Goal: Task Accomplishment & Management: Manage account settings

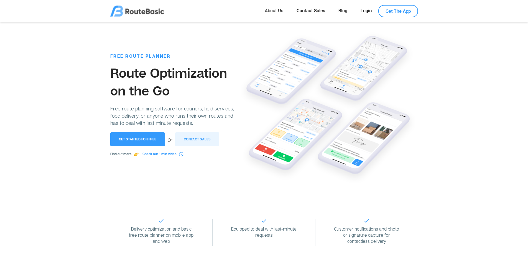
click at [276, 11] on link "About Us" at bounding box center [274, 10] width 32 height 11
click at [138, 137] on button "Get Started for Free" at bounding box center [137, 139] width 55 height 14
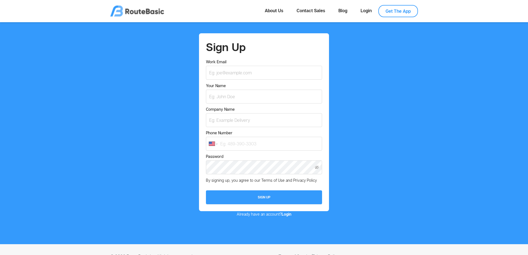
drag, startPoint x: 0, startPoint y: 0, endPoint x: 365, endPoint y: 87, distance: 375.4
click at [365, 87] on div "Sign Up Work Email Your Name Company Name Phone Number International [GEOGRAPHI…" at bounding box center [263, 125] width 519 height 184
click at [227, 73] on input "Work Email" at bounding box center [264, 73] width 116 height 14
paste input "[EMAIL_ADDRESS][DOMAIN_NAME]"
type input "[EMAIL_ADDRESS][DOMAIN_NAME]"
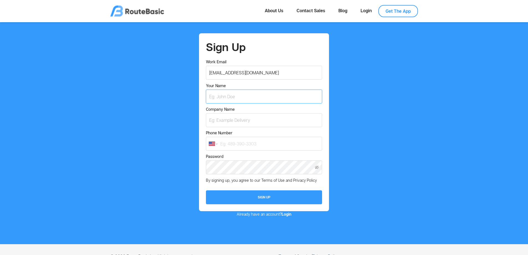
drag, startPoint x: 226, startPoint y: 100, endPoint x: 229, endPoint y: 104, distance: 5.0
click at [226, 100] on input "Your Name" at bounding box center [264, 97] width 116 height 14
type input "[PERSON_NAME]"
type input "Example Delivery"
click at [213, 144] on select "International [GEOGRAPHIC_DATA] [GEOGRAPHIC_DATA] [GEOGRAPHIC_DATA] [GEOGRAPHIC…" at bounding box center [213, 144] width 8 height 4
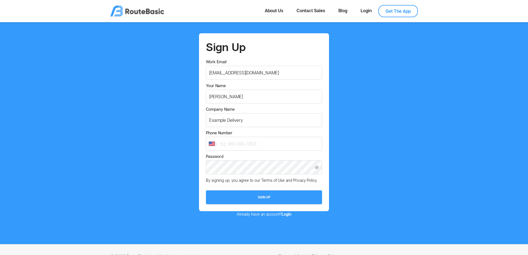
click at [209, 142] on select "International [GEOGRAPHIC_DATA] [GEOGRAPHIC_DATA] [GEOGRAPHIC_DATA] [GEOGRAPHIC…" at bounding box center [213, 144] width 8 height 4
select select "CA"
type input "[PHONE_NUMBER]"
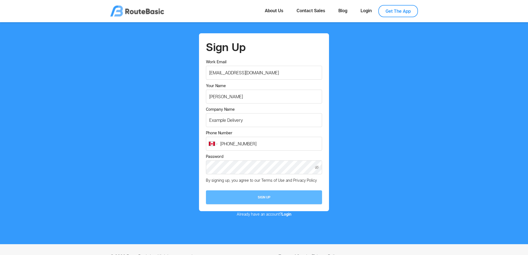
click at [259, 194] on button "Sign Up" at bounding box center [264, 197] width 116 height 14
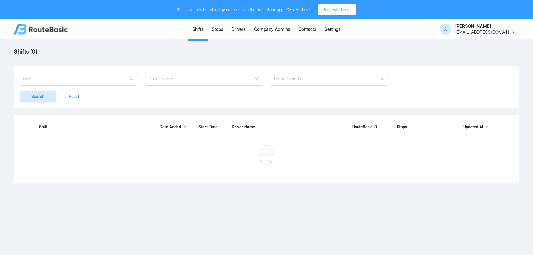
click at [216, 32] on link "Stops" at bounding box center [217, 29] width 20 height 19
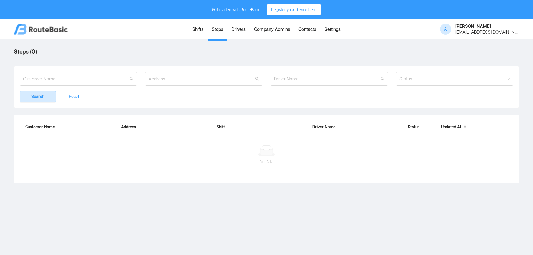
click at [236, 29] on link "Drivers" at bounding box center [238, 29] width 22 height 19
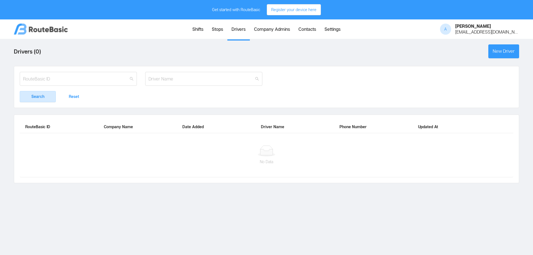
click at [256, 30] on link "Company Admins" at bounding box center [272, 29] width 44 height 19
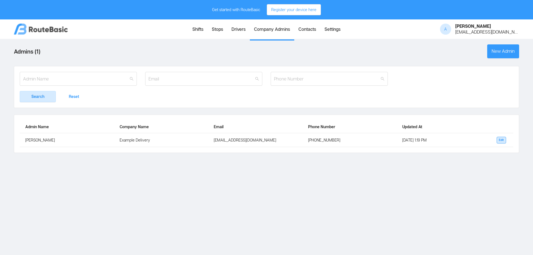
click at [299, 25] on link "Contacts" at bounding box center [307, 29] width 26 height 19
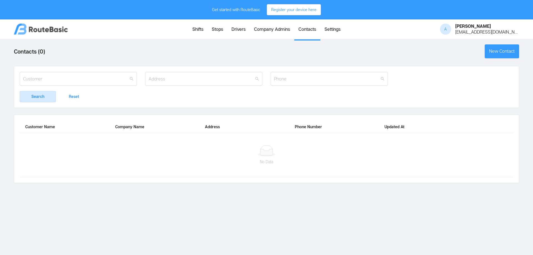
click at [332, 32] on link "Settings" at bounding box center [332, 29] width 24 height 19
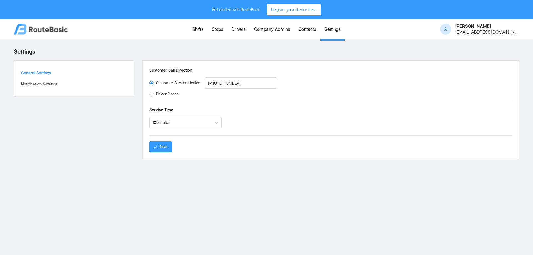
click at [239, 32] on link "Drivers" at bounding box center [238, 29] width 22 height 19
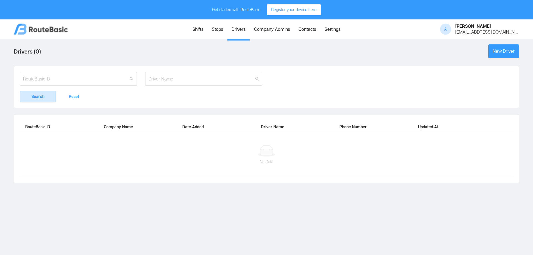
click at [210, 34] on link "Stops" at bounding box center [217, 29] width 20 height 19
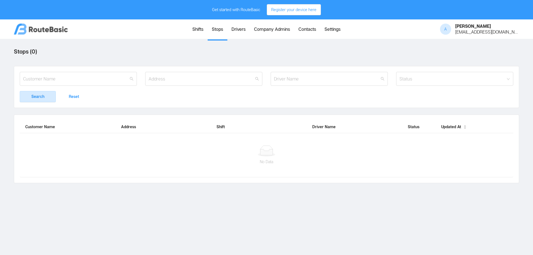
click at [286, 156] on div at bounding box center [266, 150] width 482 height 11
click at [451, 31] on span "A" at bounding box center [445, 29] width 11 height 11
click at [447, 31] on span "A" at bounding box center [445, 29] width 3 height 11
click at [387, 62] on main "Stops ( 0 ) Status Search Reset Customer Name Address Shift Driver Name Status …" at bounding box center [266, 147] width 533 height 216
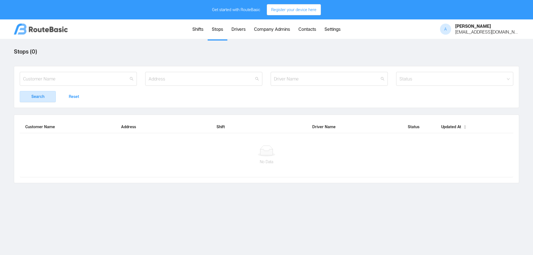
click at [308, 31] on link "Contacts" at bounding box center [307, 29] width 26 height 19
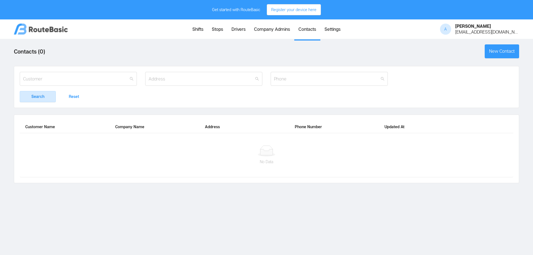
click at [333, 29] on link "Settings" at bounding box center [332, 29] width 24 height 19
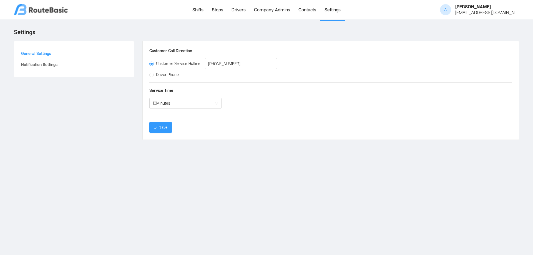
click at [332, 20] on link "Settings" at bounding box center [332, 10] width 24 height 19
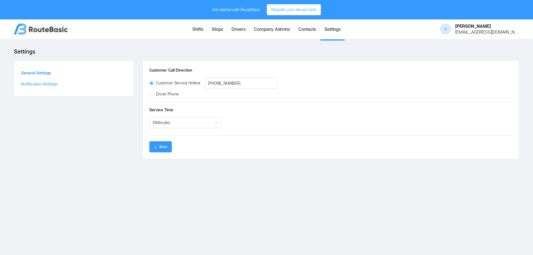
click at [47, 85] on button "Notification Settings" at bounding box center [74, 83] width 106 height 11
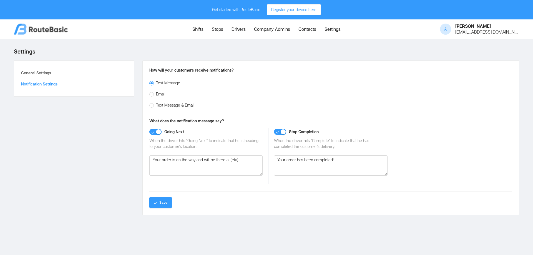
click at [196, 30] on link "Shifts" at bounding box center [197, 29] width 19 height 19
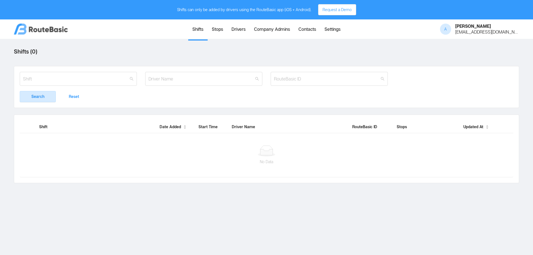
click at [220, 29] on link "Stops" at bounding box center [217, 29] width 20 height 19
